Goal: Information Seeking & Learning: Check status

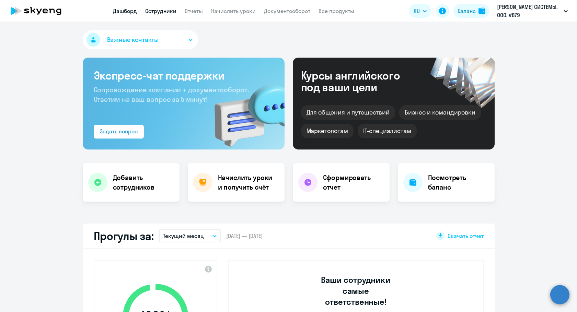
click at [171, 11] on link "Сотрудники" at bounding box center [160, 11] width 31 height 7
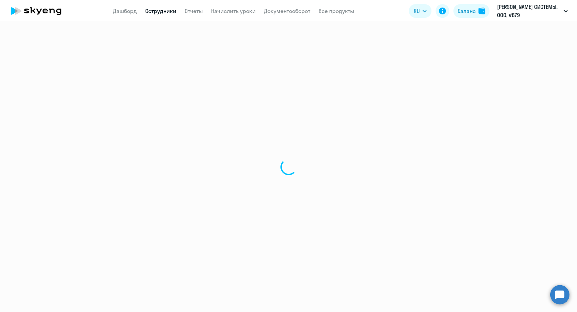
select select "30"
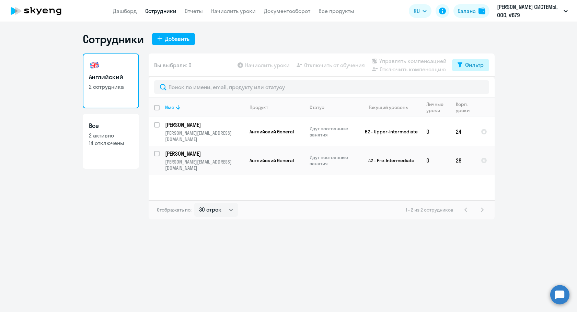
click at [471, 69] on button "Фильтр" at bounding box center [470, 65] width 37 height 12
click at [476, 89] on span at bounding box center [478, 87] width 12 height 7
click at [472, 88] on input "checkbox" at bounding box center [472, 87] width 0 height 0
checkbox input "true"
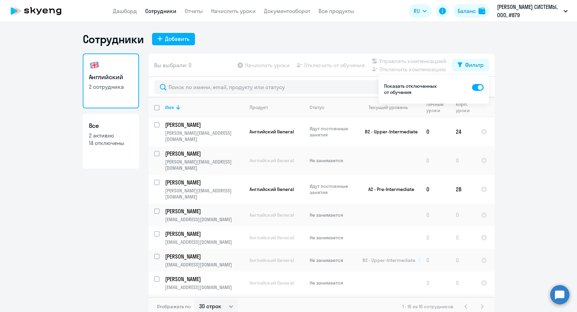
click at [534, 140] on ng-component "Сотрудники Добавить Английский 2 сотрудника Все 2 активно 14 отключены Вы выбра…" at bounding box center [288, 174] width 577 height 284
click at [510, 59] on ng-component "Сотрудники Добавить Английский 2 сотрудника Все 2 активно 14 отключены Вы выбра…" at bounding box center [288, 174] width 577 height 284
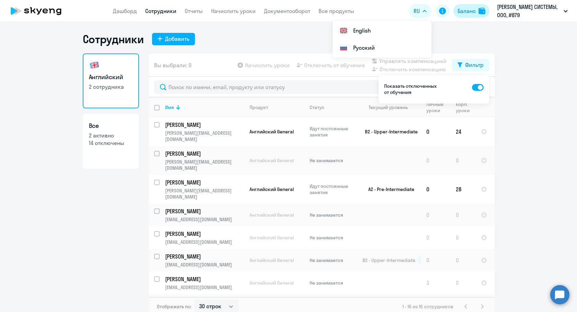
click at [462, 12] on div "Баланс" at bounding box center [467, 11] width 18 height 8
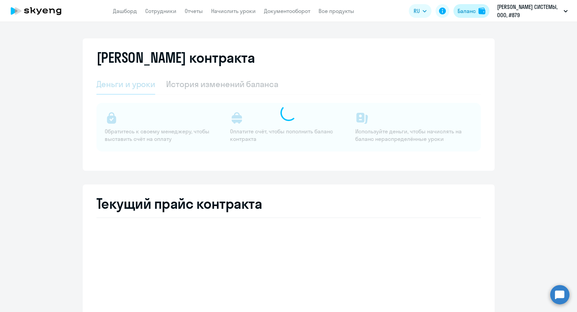
select select "english_adult_not_native_speaker"
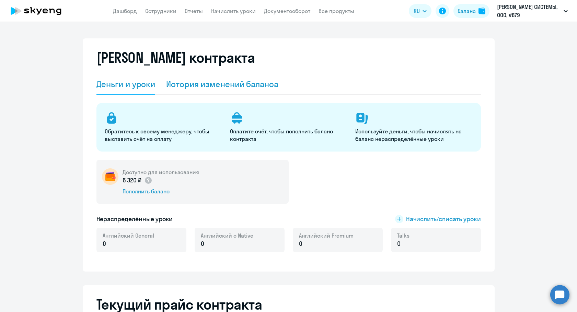
click at [223, 80] on div "История изменений баланса" at bounding box center [222, 84] width 112 height 11
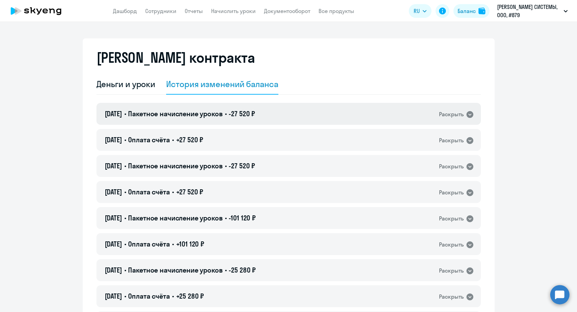
click at [221, 109] on div "[DATE] • Пакетное начисление уроков • -27 520 ₽ Раскрыть" at bounding box center [288, 114] width 385 height 22
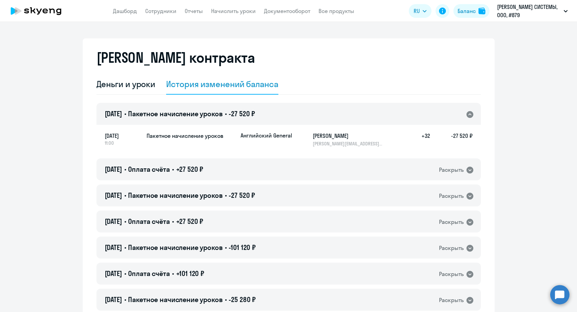
click at [221, 109] on div "[DATE] • Пакетное начисление уроков • -27 520 ₽ Раскрыть" at bounding box center [288, 114] width 385 height 22
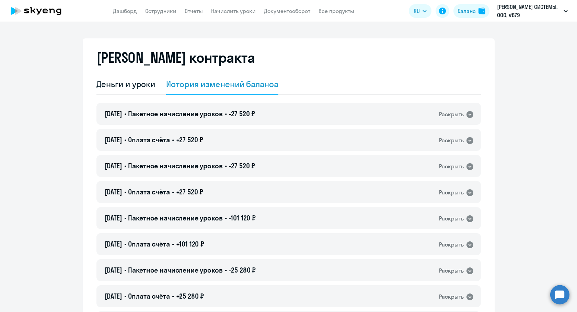
click at [121, 16] on app-header "Дашборд Сотрудники Отчеты Начислить уроки Документооборот Все продукты Дашборд …" at bounding box center [288, 11] width 577 height 22
click at [118, 8] on link "Дашборд" at bounding box center [125, 11] width 24 height 7
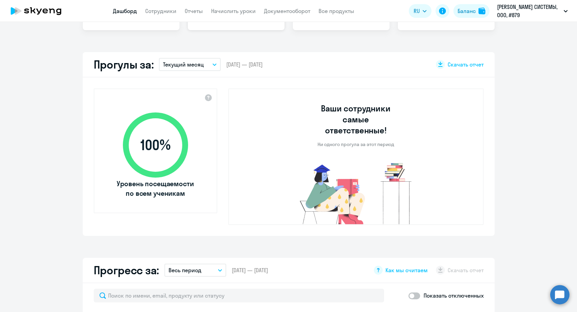
select select "30"
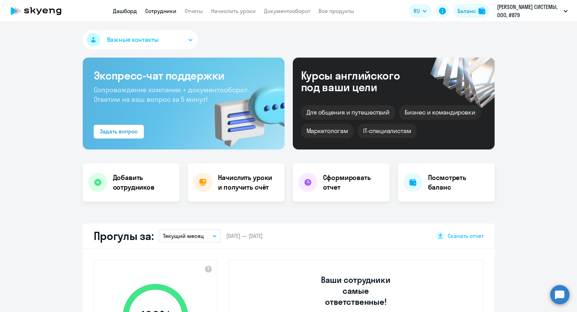
click at [167, 11] on link "Сотрудники" at bounding box center [160, 11] width 31 height 7
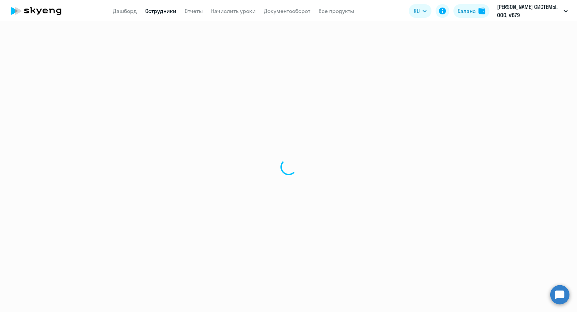
select select "30"
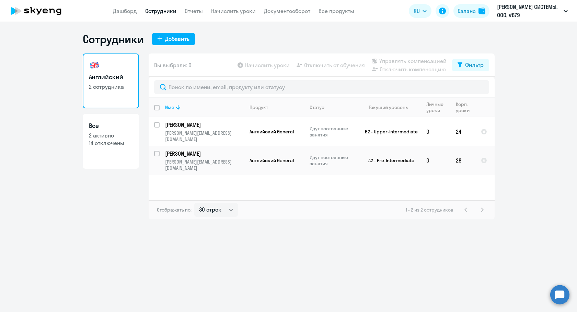
click at [204, 9] on nav "Дашборд Сотрудники Отчеты Начислить уроки Документооборот Все продукты" at bounding box center [233, 11] width 241 height 9
click at [200, 10] on link "Отчеты" at bounding box center [194, 11] width 18 height 7
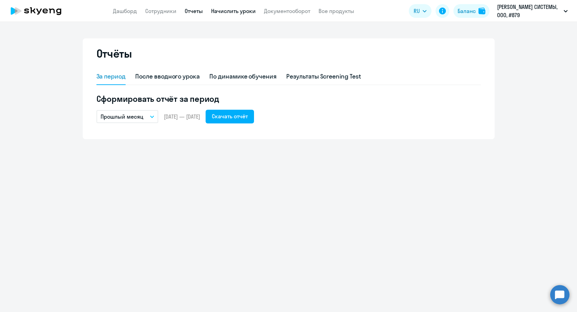
click at [220, 12] on link "Начислить уроки" at bounding box center [233, 11] width 45 height 7
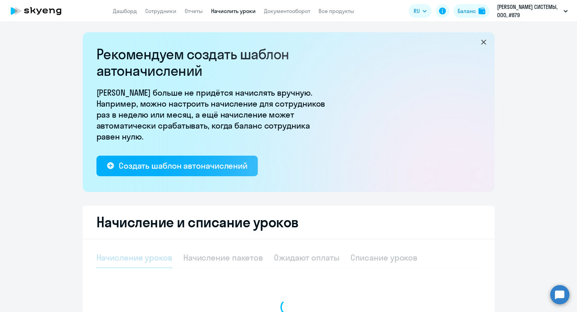
select select "10"
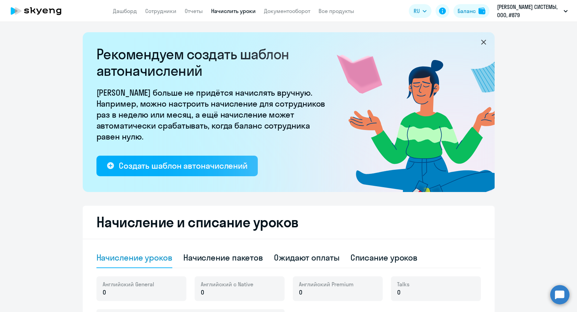
click at [180, 7] on nav "Дашборд Сотрудники Отчеты Начислить уроки Документооборот Все продукты" at bounding box center [233, 11] width 241 height 9
click at [174, 9] on link "Сотрудники" at bounding box center [160, 11] width 31 height 7
select select "30"
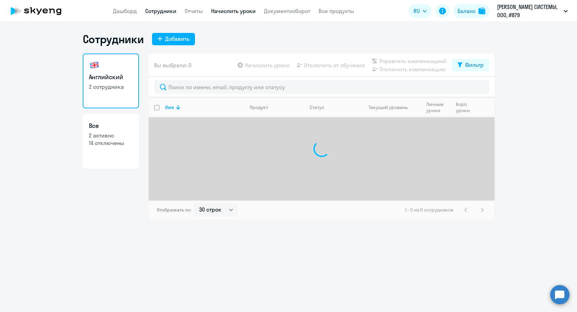
click at [237, 11] on link "Начислить уроки" at bounding box center [233, 11] width 45 height 7
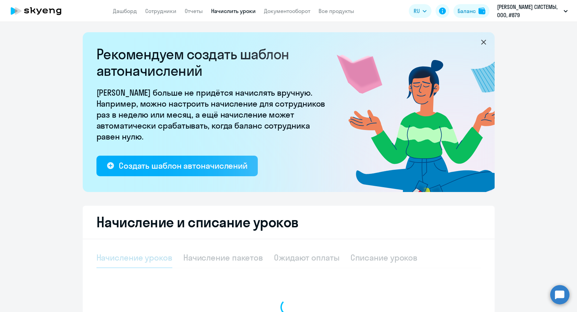
select select "10"
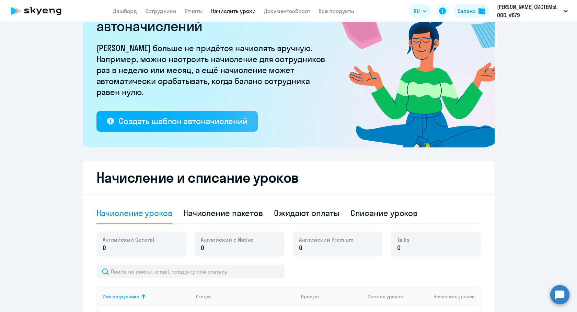
scroll to position [172, 0]
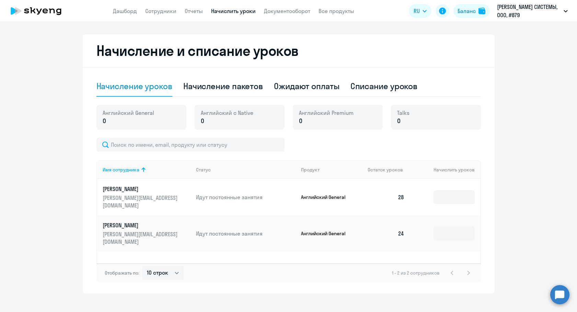
click at [405, 192] on td "28" at bounding box center [386, 197] width 48 height 36
click at [402, 193] on td "28" at bounding box center [386, 197] width 48 height 36
click at [401, 194] on td "28" at bounding box center [386, 197] width 48 height 36
click at [399, 194] on td "28" at bounding box center [386, 197] width 48 height 36
drag, startPoint x: 390, startPoint y: 194, endPoint x: 360, endPoint y: 193, distance: 29.9
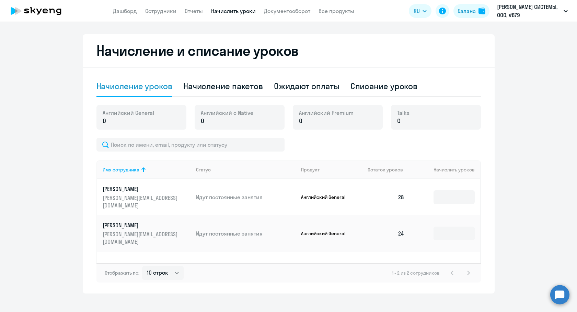
click at [379, 194] on td "28" at bounding box center [386, 197] width 48 height 36
click at [351, 194] on app-product-badge "Английский General" at bounding box center [331, 197] width 61 height 6
click at [330, 194] on p "Английский General" at bounding box center [327, 197] width 52 height 6
click at [320, 194] on p "Английский General" at bounding box center [327, 197] width 52 height 6
click at [206, 87] on div "Начисление пакетов" at bounding box center [223, 86] width 80 height 11
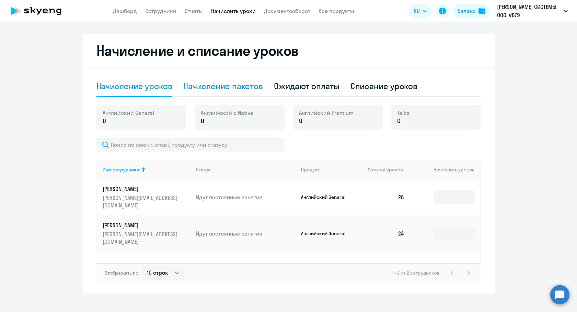
select select "10"
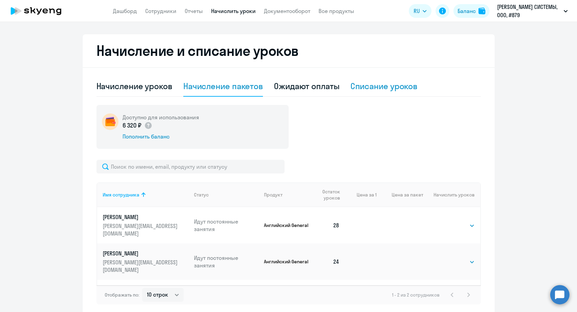
click at [363, 89] on div "Списание уроков" at bounding box center [384, 86] width 67 height 11
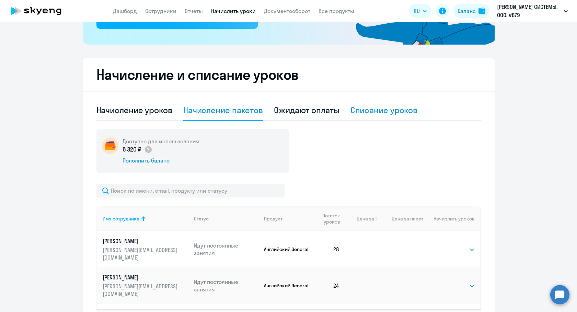
select select "10"
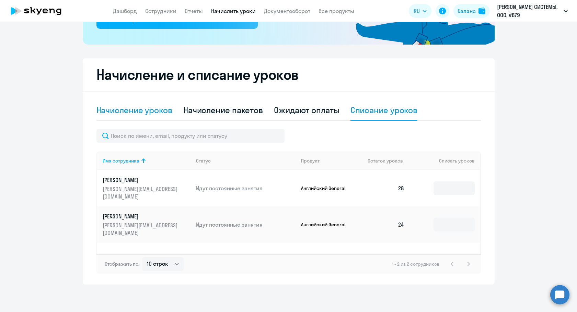
click at [148, 108] on div "Начисление уроков" at bounding box center [134, 110] width 76 height 11
select select "10"
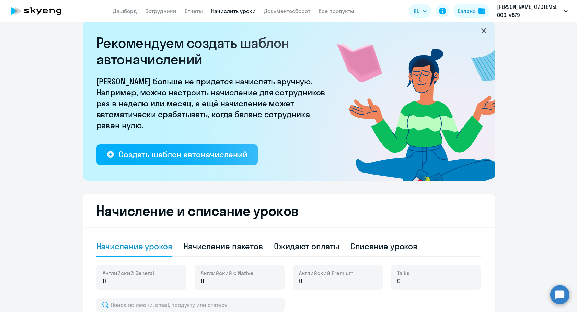
scroll to position [0, 0]
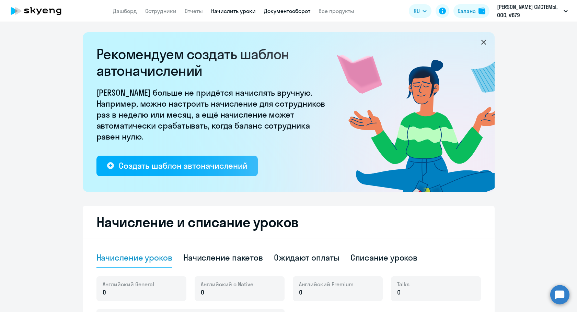
click at [308, 12] on link "Документооборот" at bounding box center [287, 11] width 46 height 7
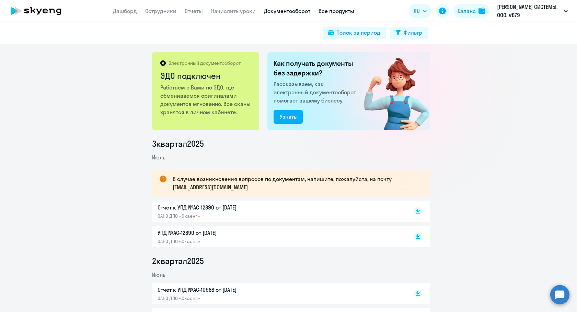
click at [325, 12] on link "Все продукты" at bounding box center [337, 11] width 36 height 7
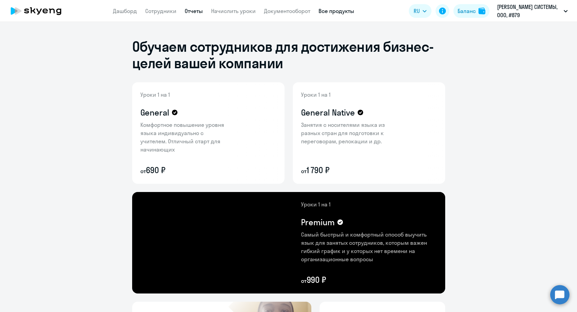
click at [196, 8] on link "Отчеты" at bounding box center [194, 11] width 18 height 7
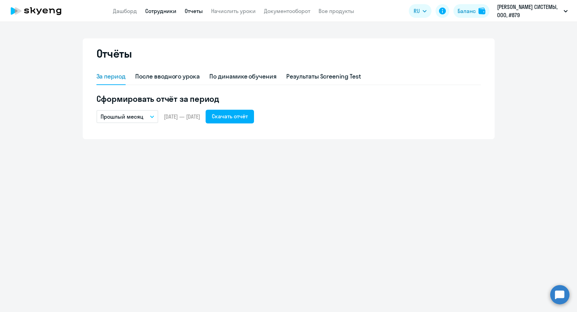
click at [157, 10] on link "Сотрудники" at bounding box center [160, 11] width 31 height 7
select select "30"
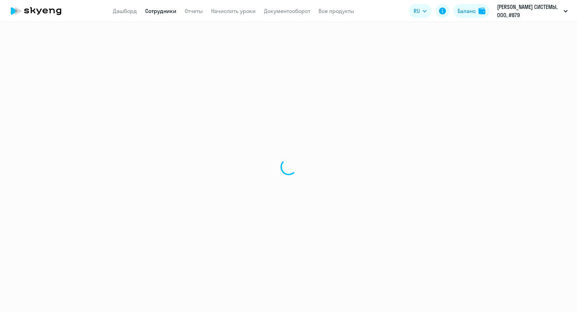
select select "english"
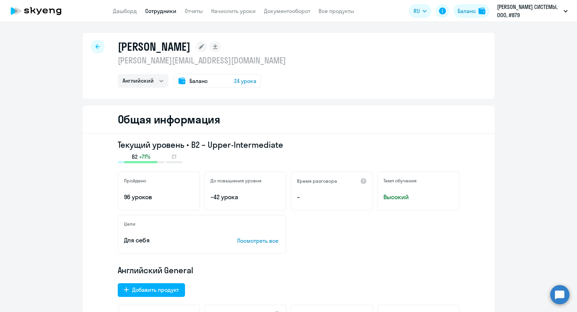
click at [242, 81] on span "24 урока" at bounding box center [245, 81] width 22 height 8
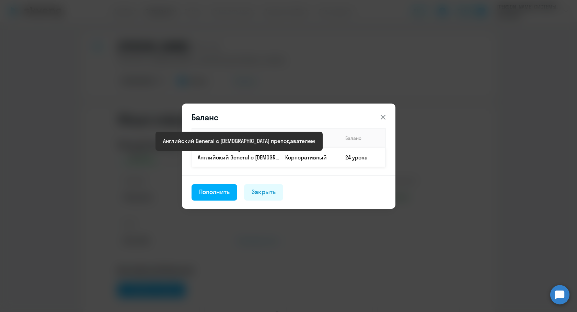
click at [263, 159] on p "Английский General с [DEMOGRAPHIC_DATA] преподавателем" at bounding box center [239, 158] width 82 height 8
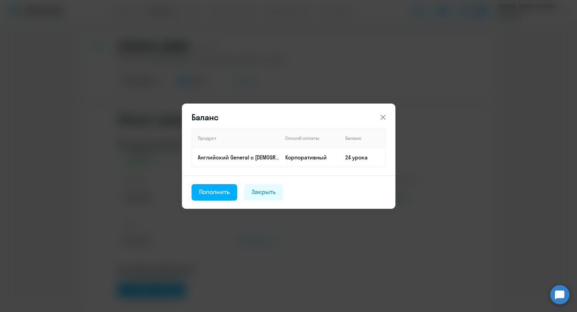
click at [387, 117] on icon at bounding box center [383, 117] width 8 height 8
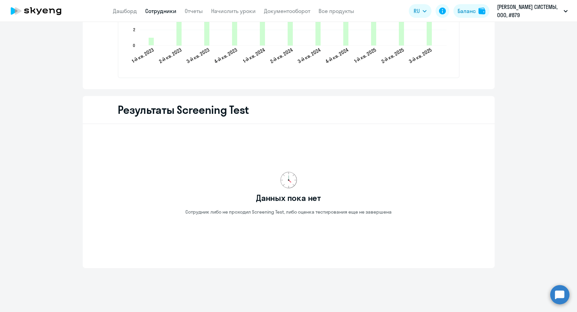
scroll to position [1105, 0]
